Goal: Task Accomplishment & Management: Complete application form

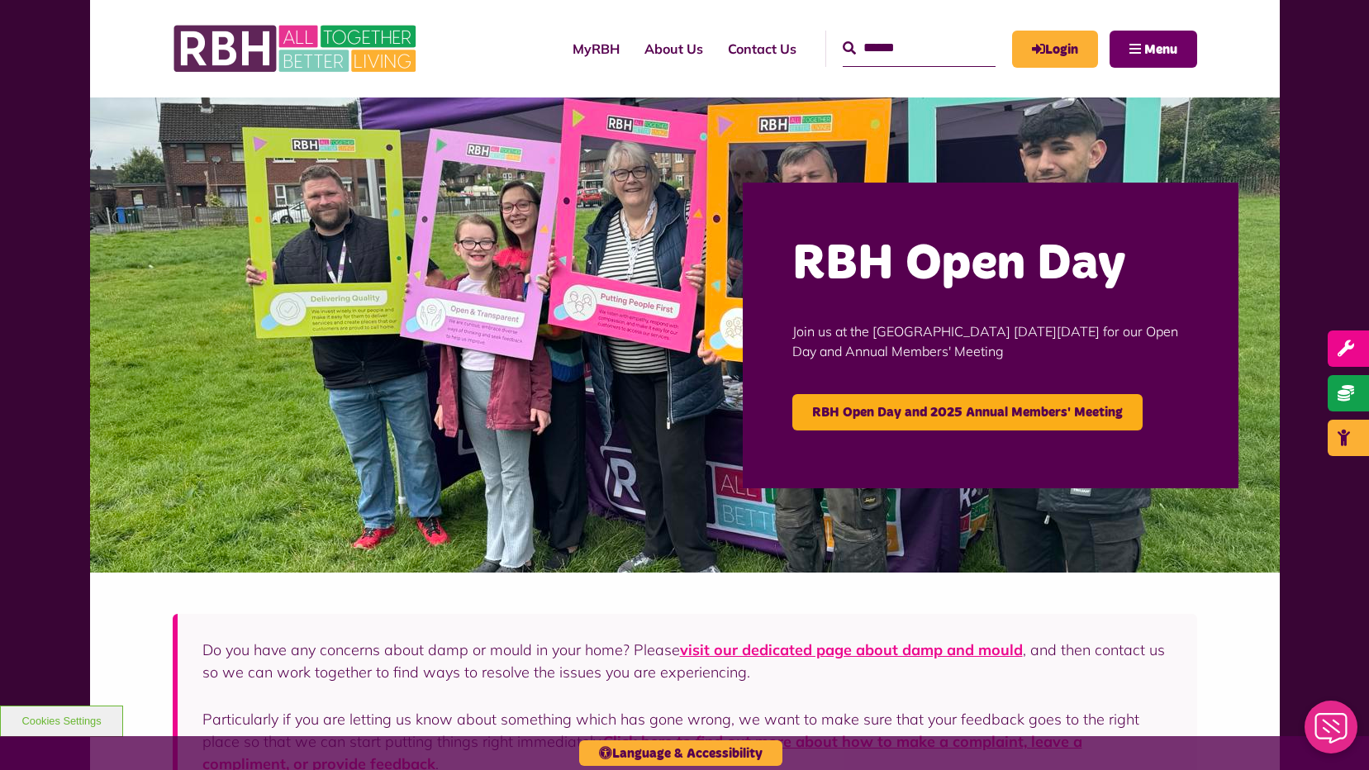
click at [1142, 50] on button "Menu" at bounding box center [1154, 49] width 88 height 37
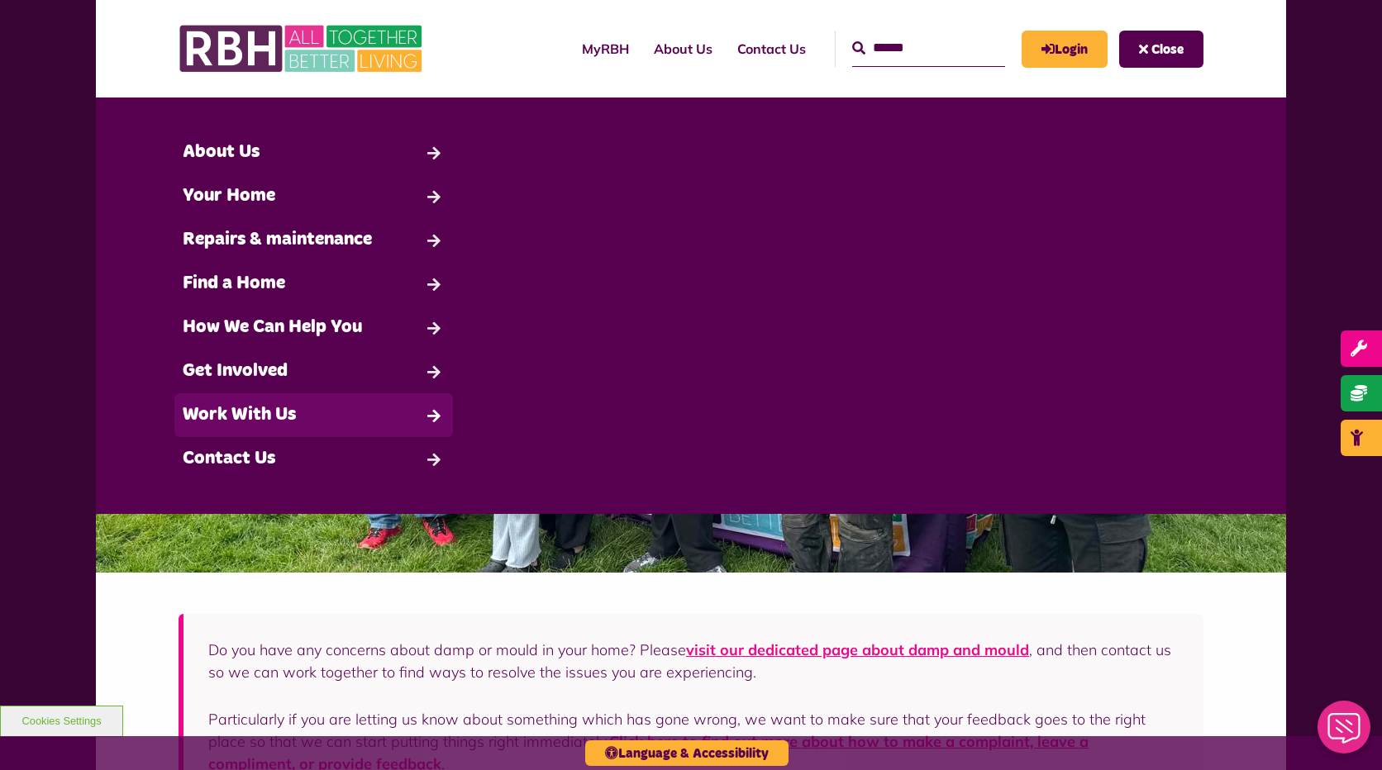
click at [261, 416] on link "Work With Us" at bounding box center [313, 415] width 278 height 44
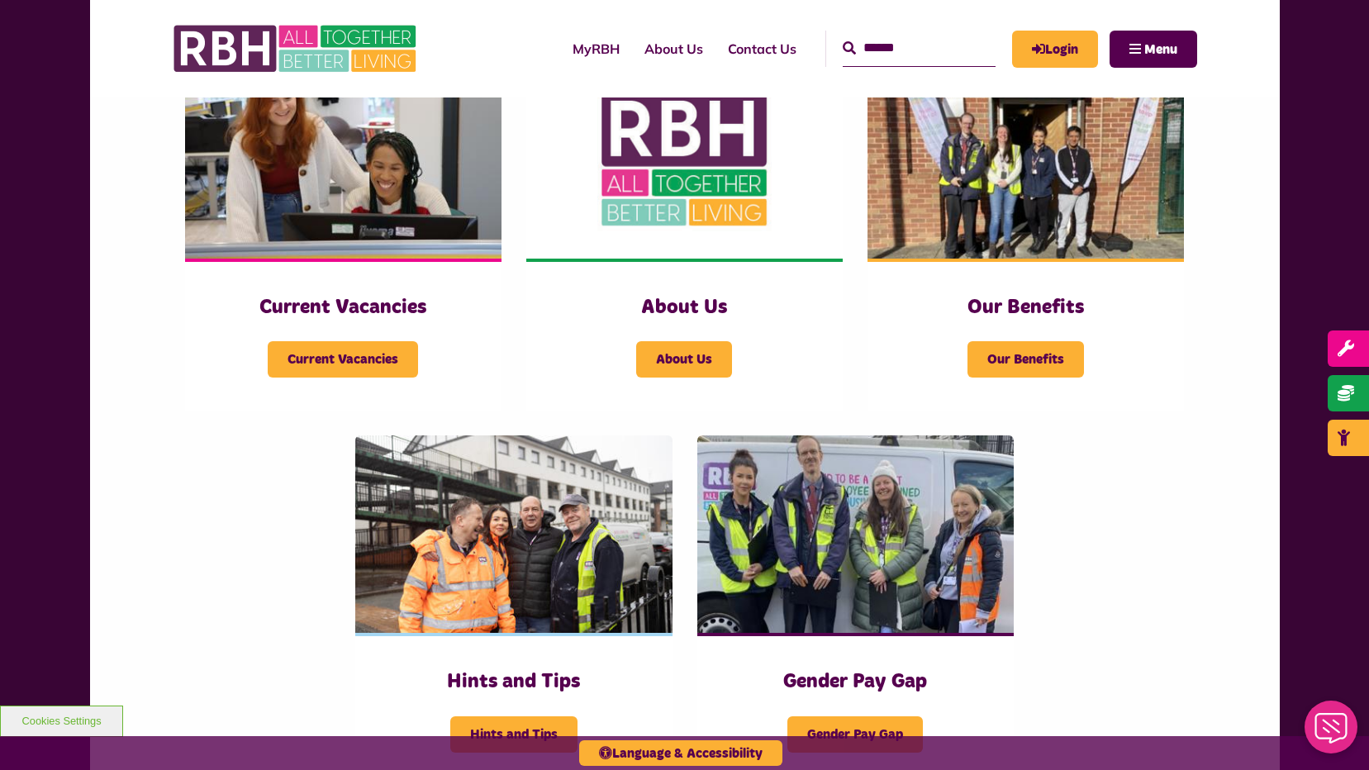
scroll to position [413, 0]
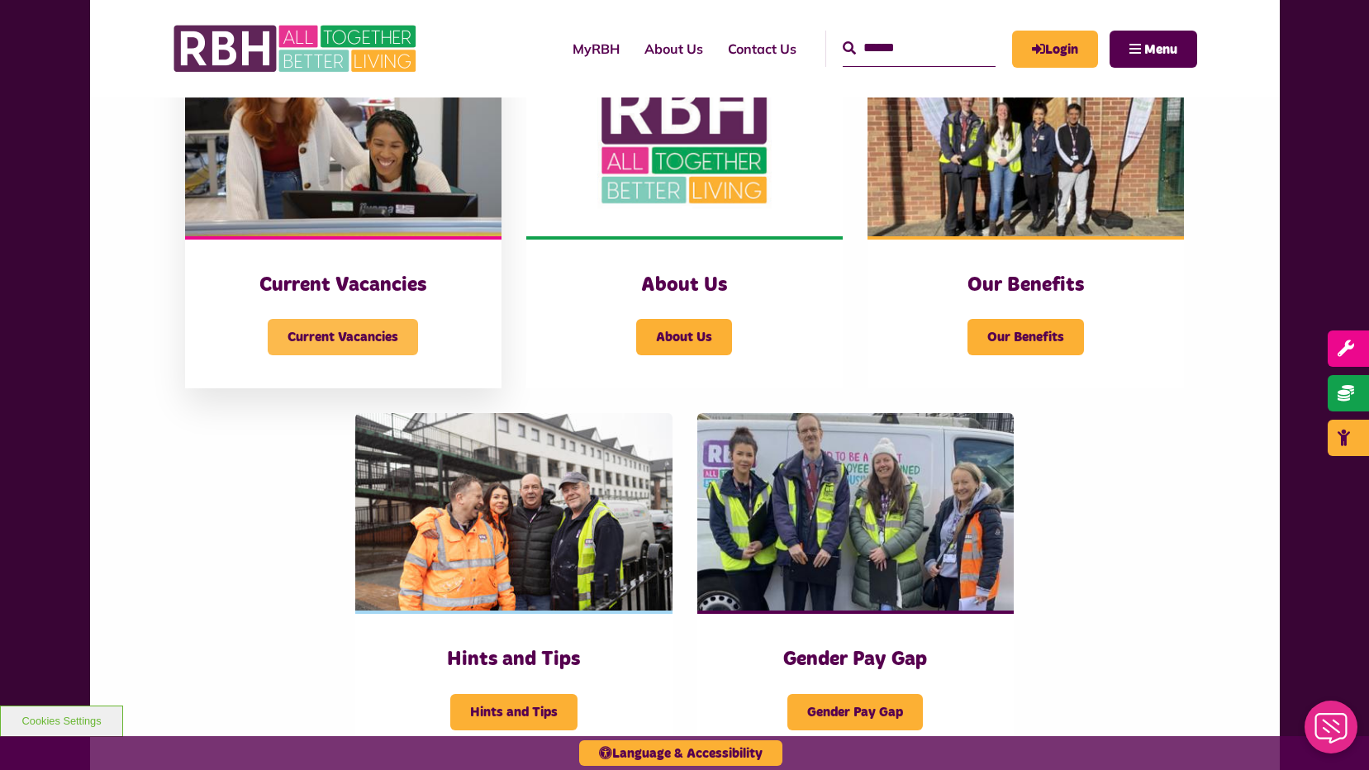
click at [340, 341] on span "Current Vacancies" at bounding box center [343, 337] width 150 height 36
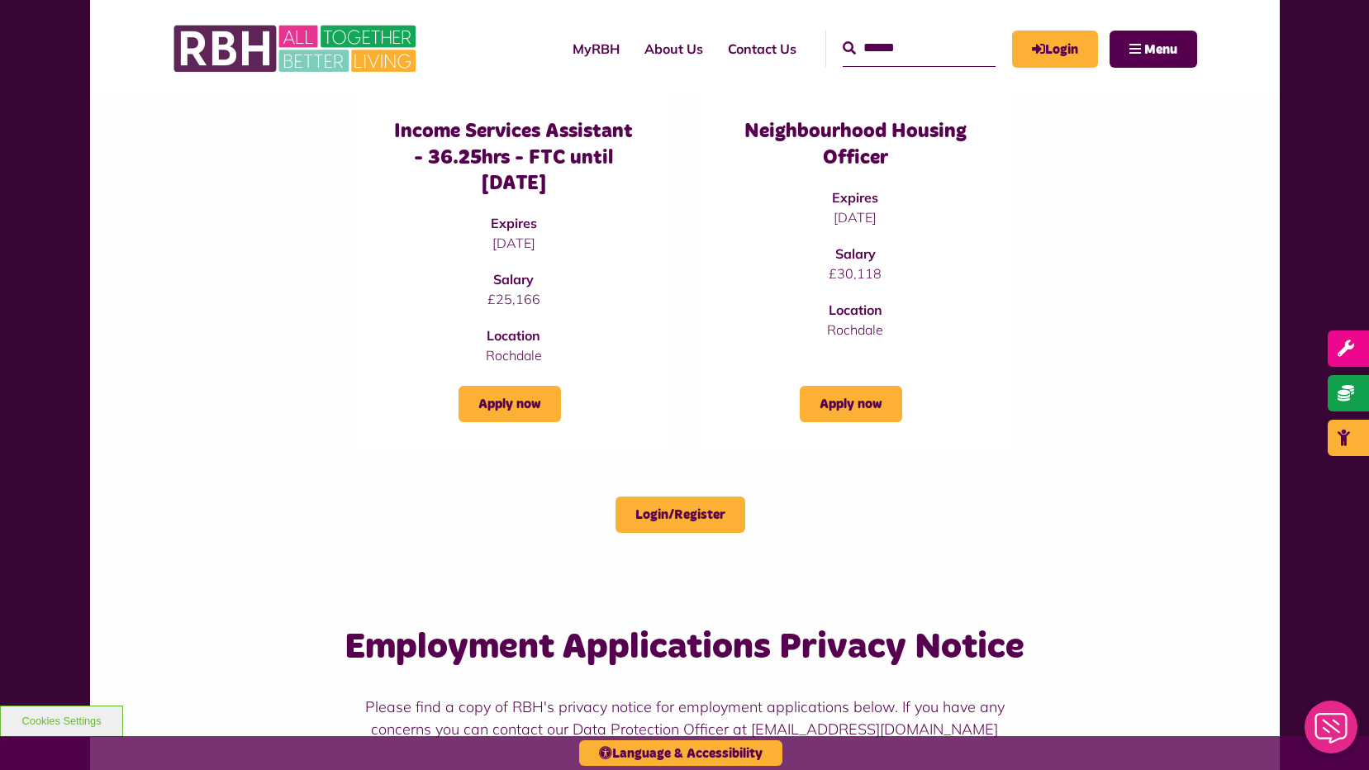
scroll to position [661, 0]
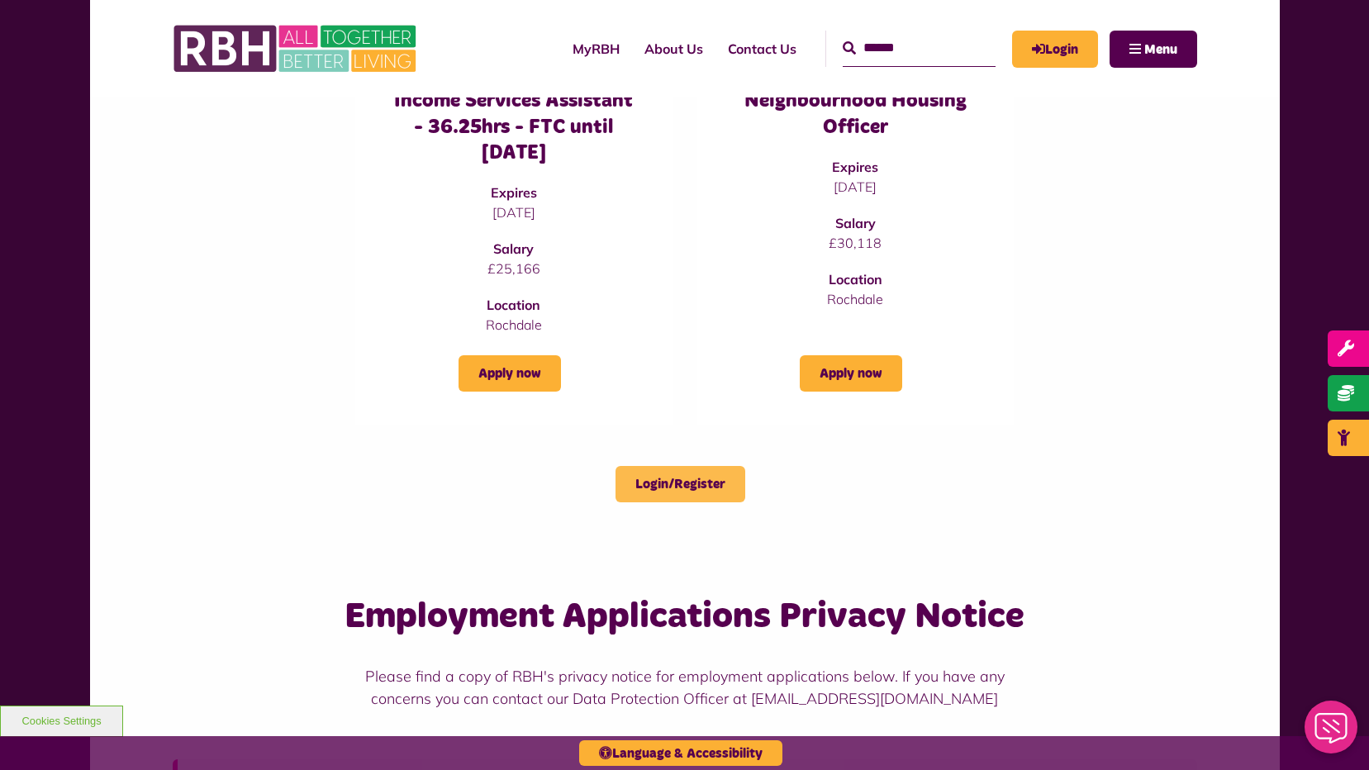
click at [660, 486] on link "Login/Register" at bounding box center [681, 484] width 130 height 36
